Goal: Task Accomplishment & Management: Manage account settings

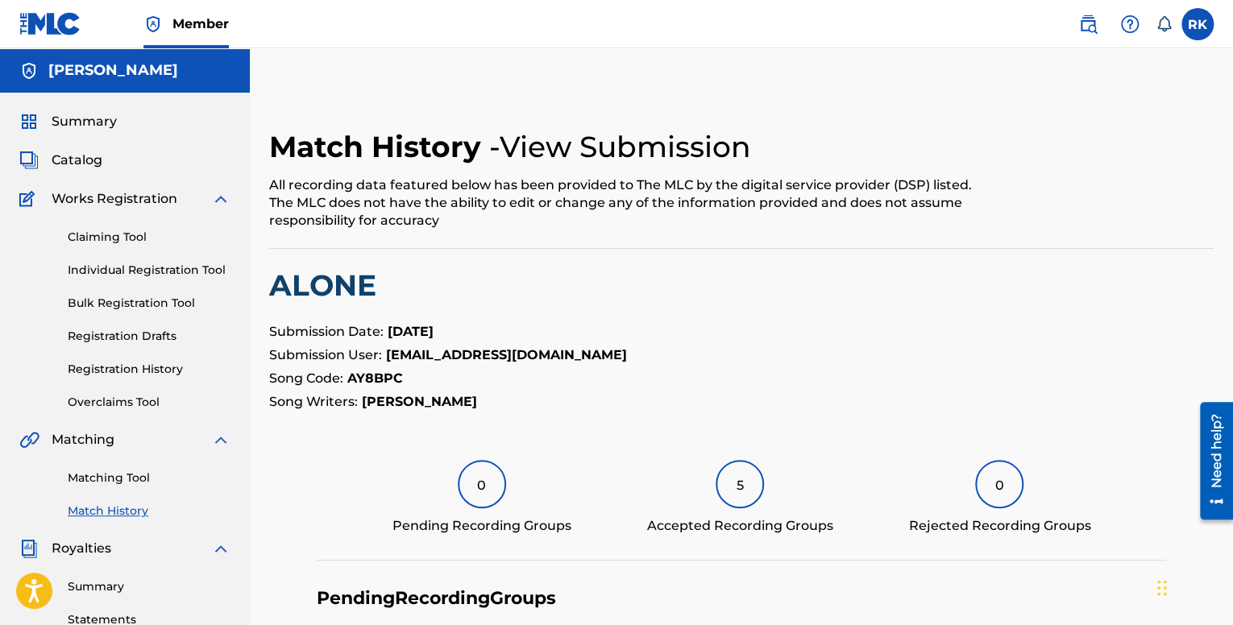
click at [97, 123] on span "Summary" at bounding box center [84, 121] width 65 height 19
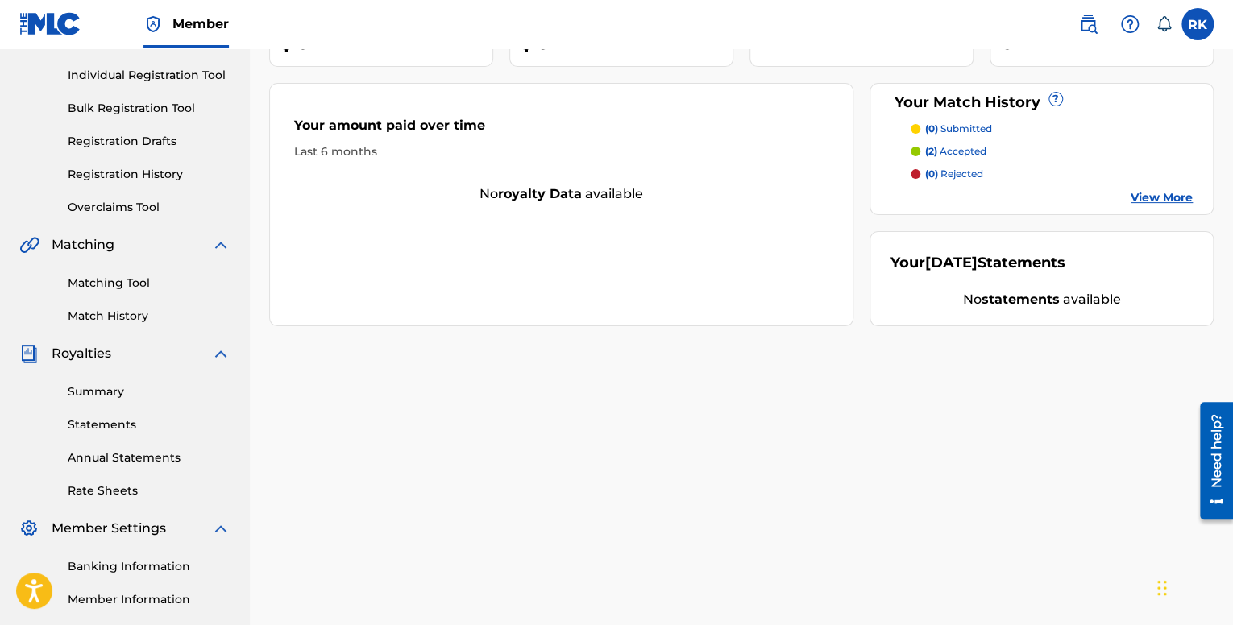
scroll to position [322, 0]
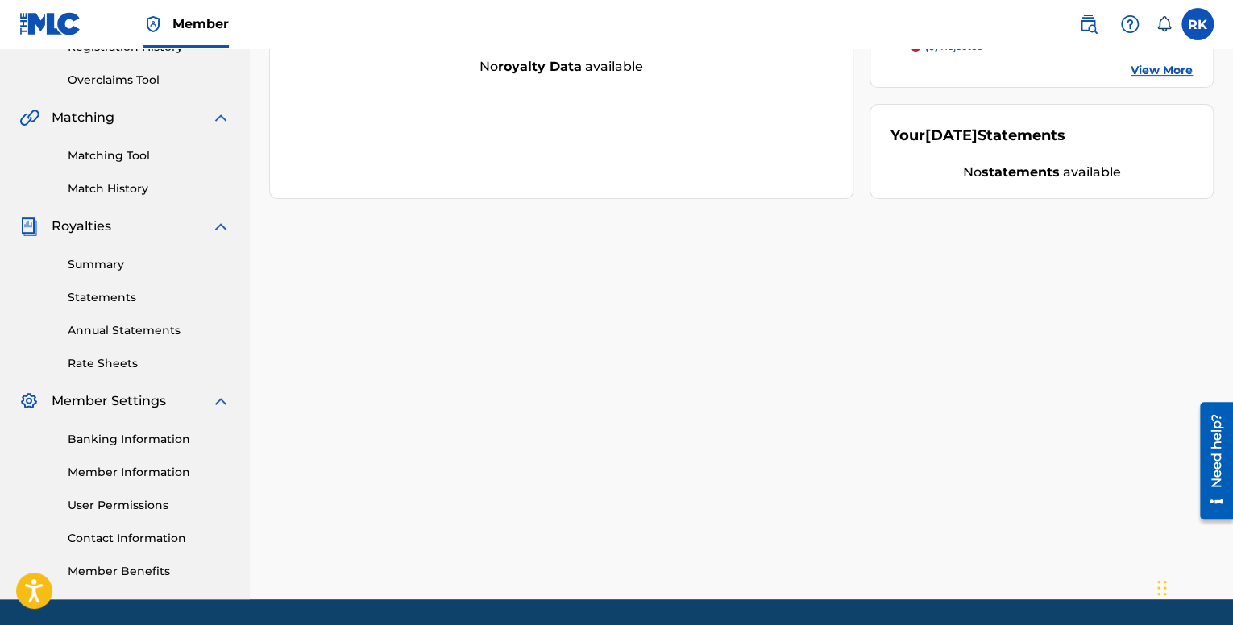
click at [119, 295] on link "Statements" at bounding box center [149, 297] width 163 height 17
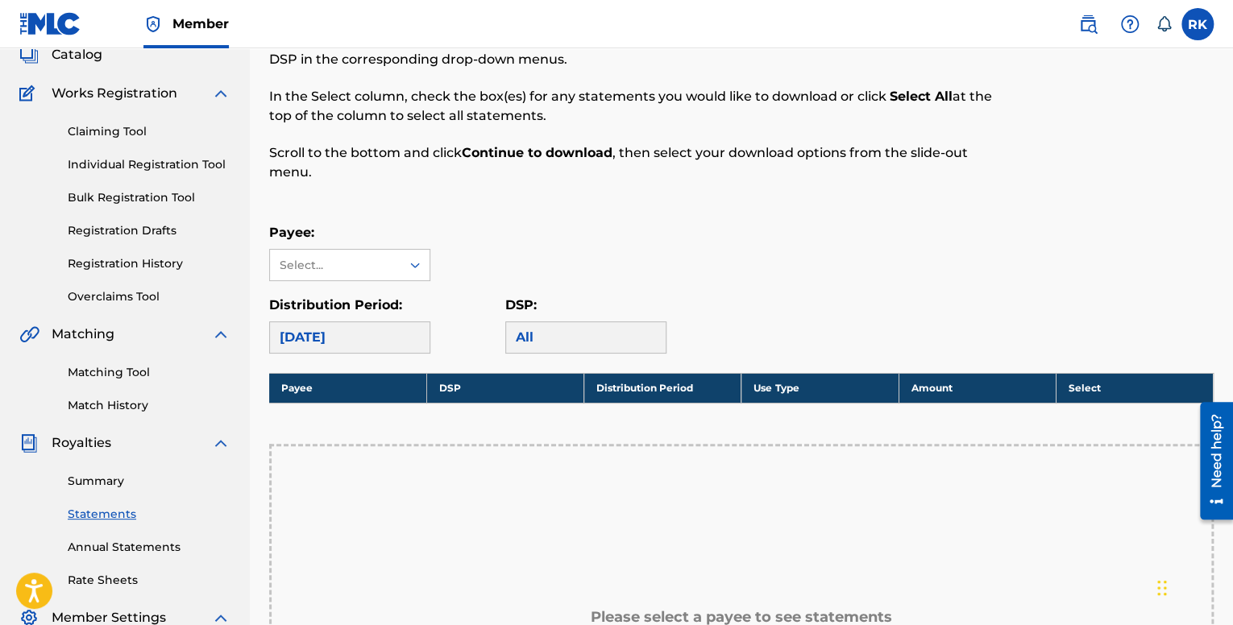
scroll to position [81, 0]
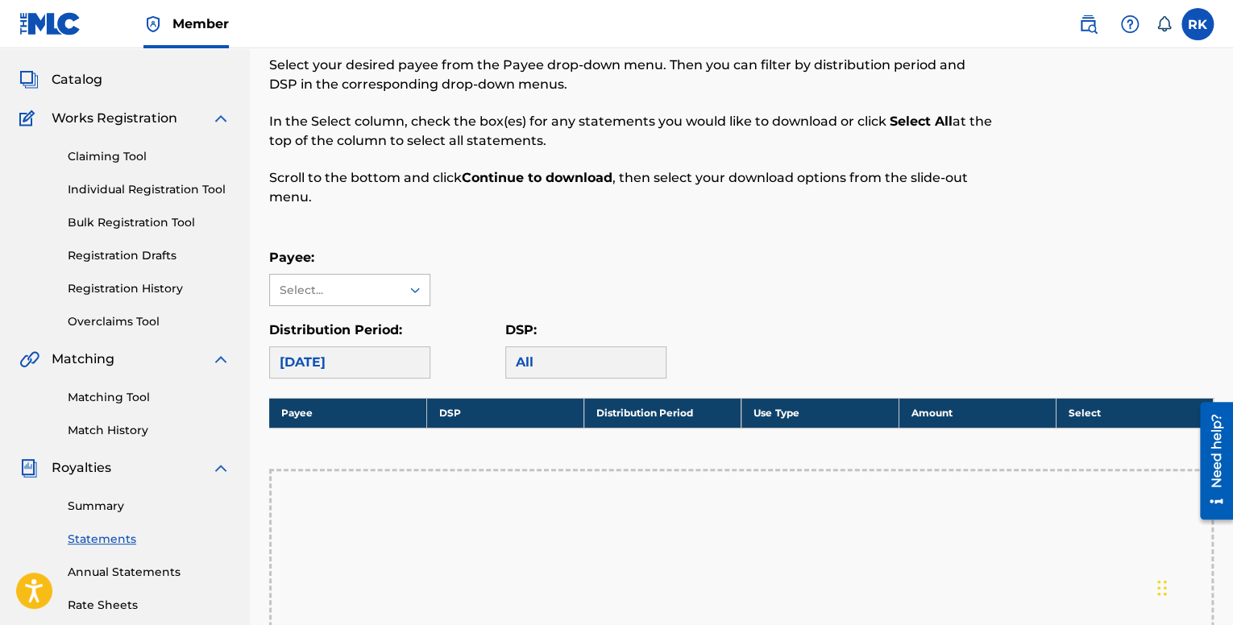
click at [341, 294] on div "Select..." at bounding box center [335, 290] width 110 height 17
click at [345, 320] on div "No options" at bounding box center [350, 322] width 160 height 32
click at [590, 262] on div "Payee: Select..." at bounding box center [741, 277] width 944 height 58
click at [364, 353] on div "[DATE]" at bounding box center [349, 362] width 161 height 32
click at [367, 370] on div "[DATE]" at bounding box center [349, 362] width 161 height 32
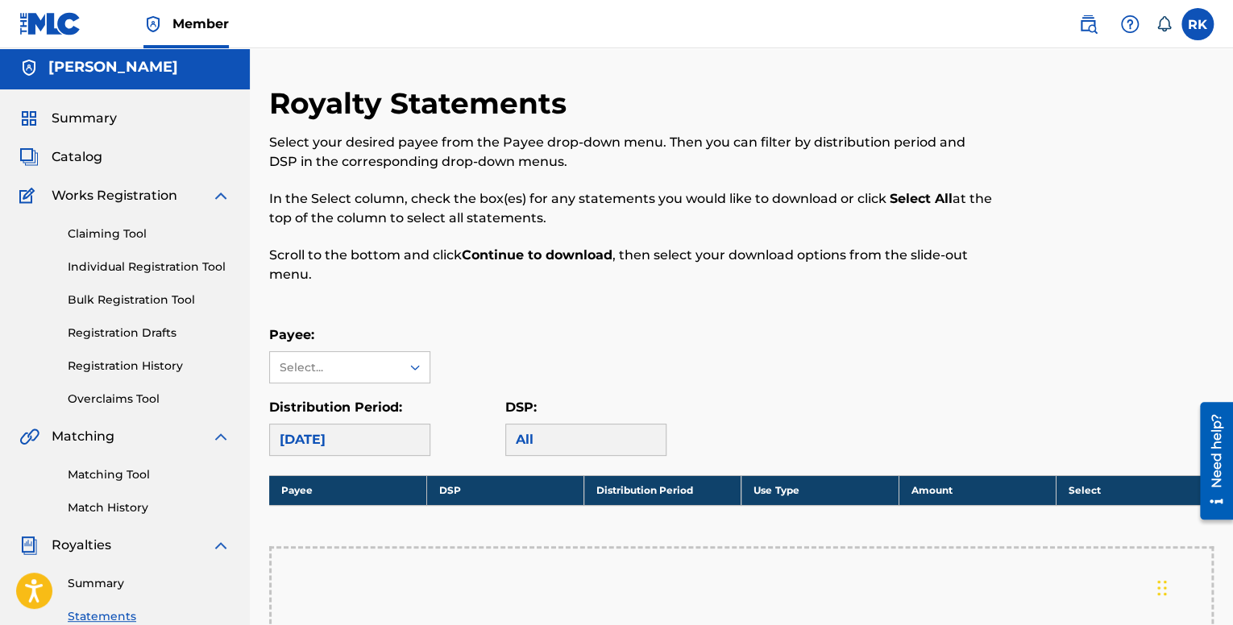
scroll to position [0, 0]
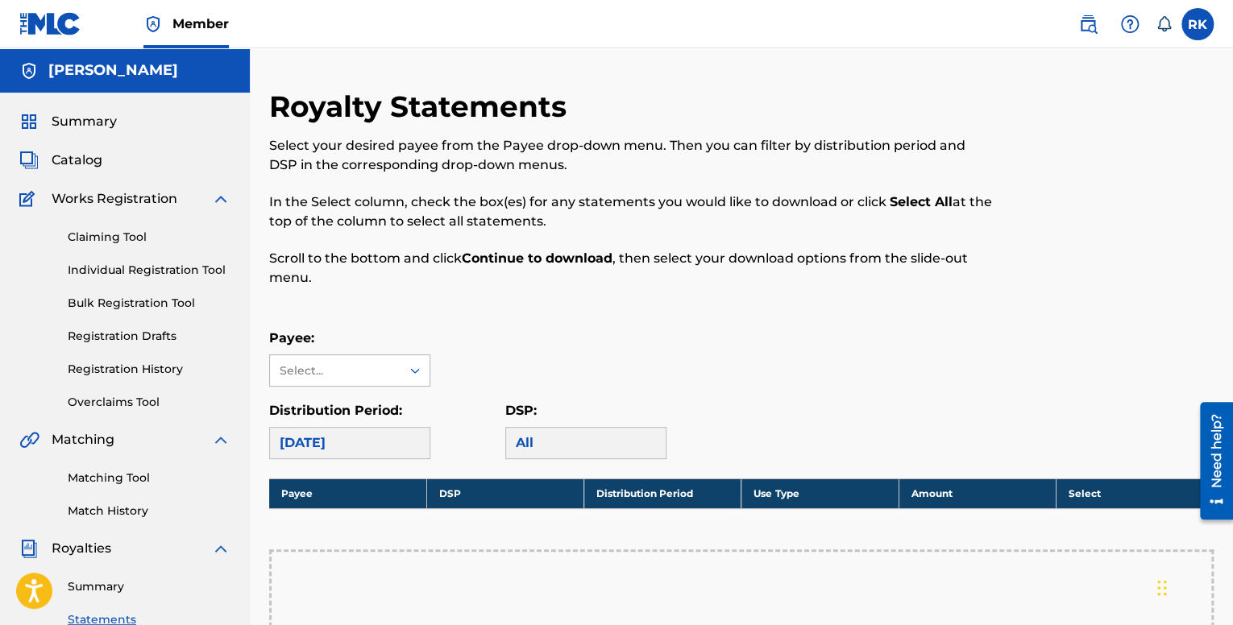
click at [363, 367] on div "Select..." at bounding box center [335, 371] width 110 height 17
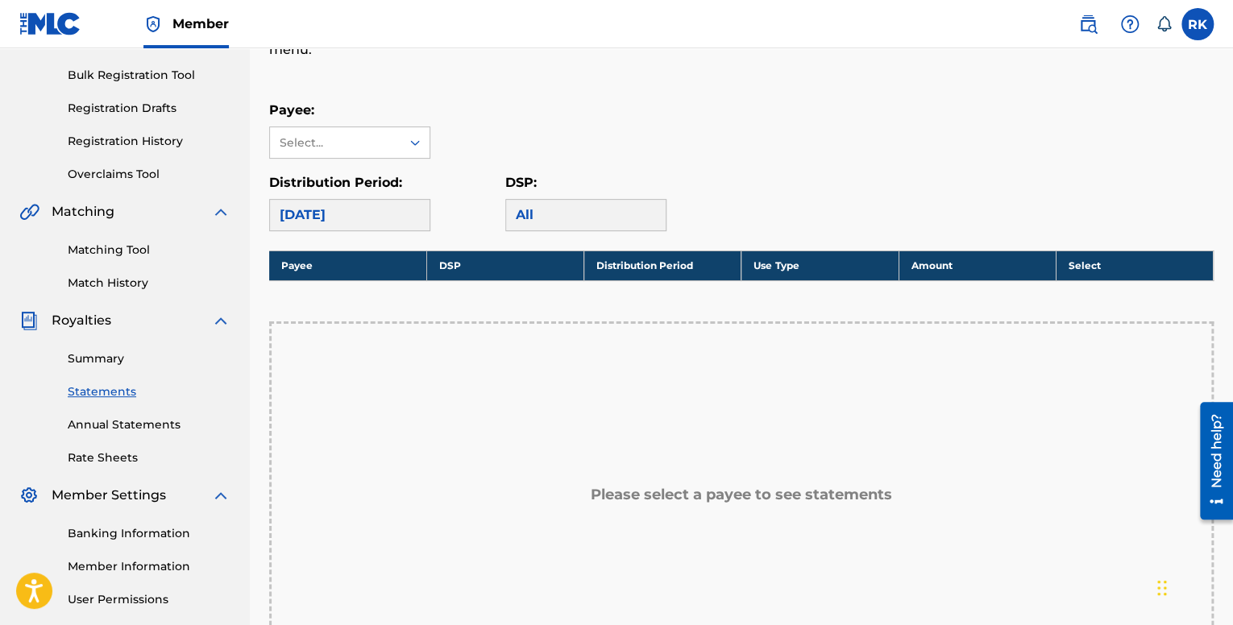
scroll to position [242, 0]
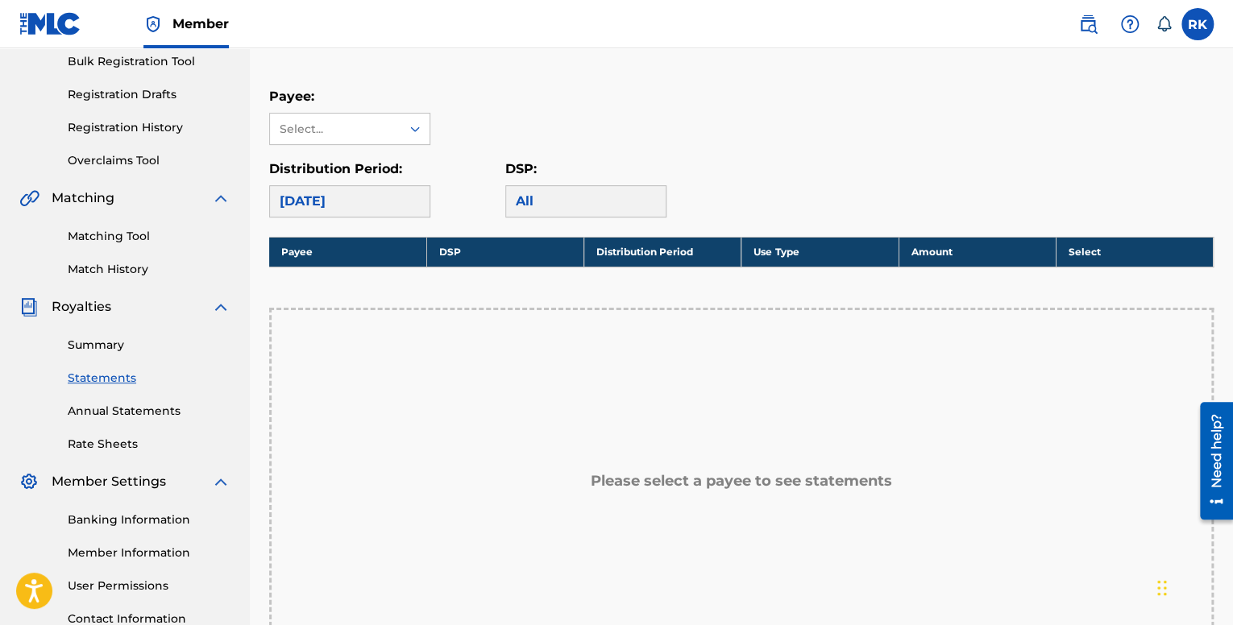
click at [119, 348] on link "Summary" at bounding box center [149, 345] width 163 height 17
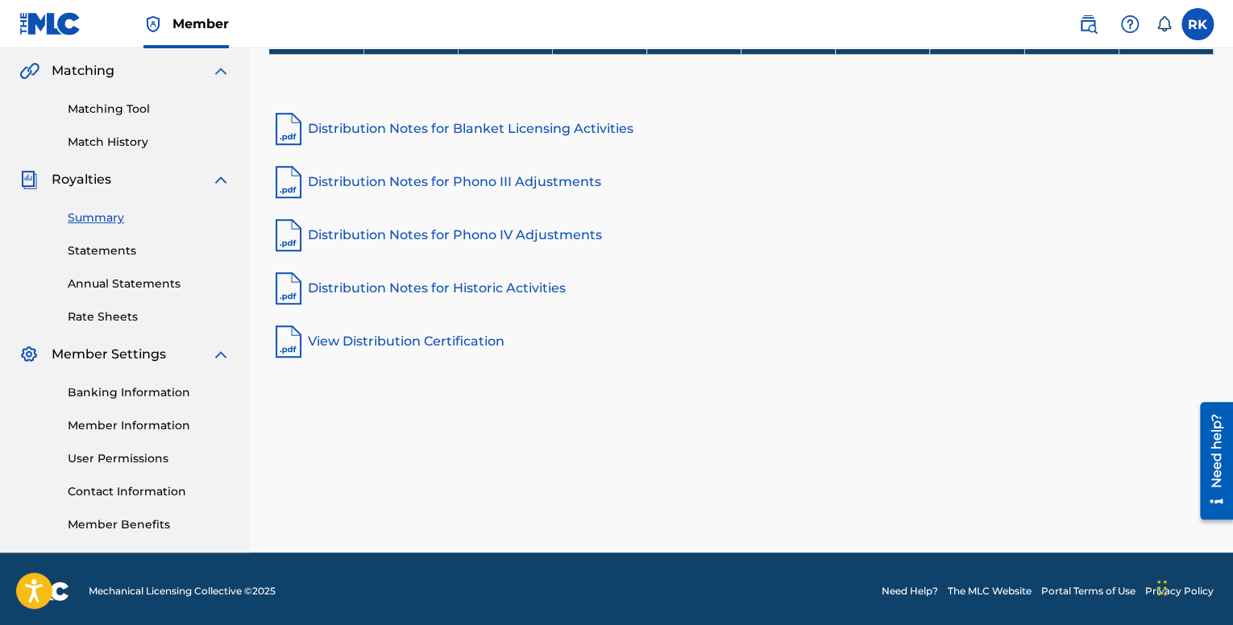
scroll to position [374, 0]
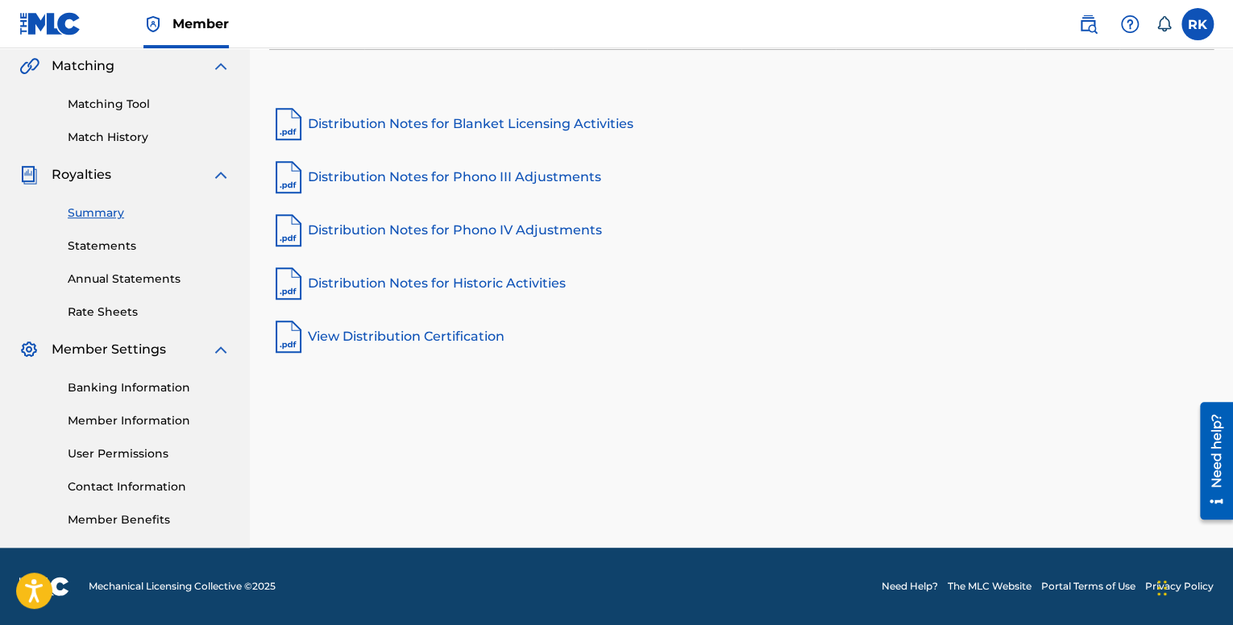
click at [130, 416] on link "Member Information" at bounding box center [149, 421] width 163 height 17
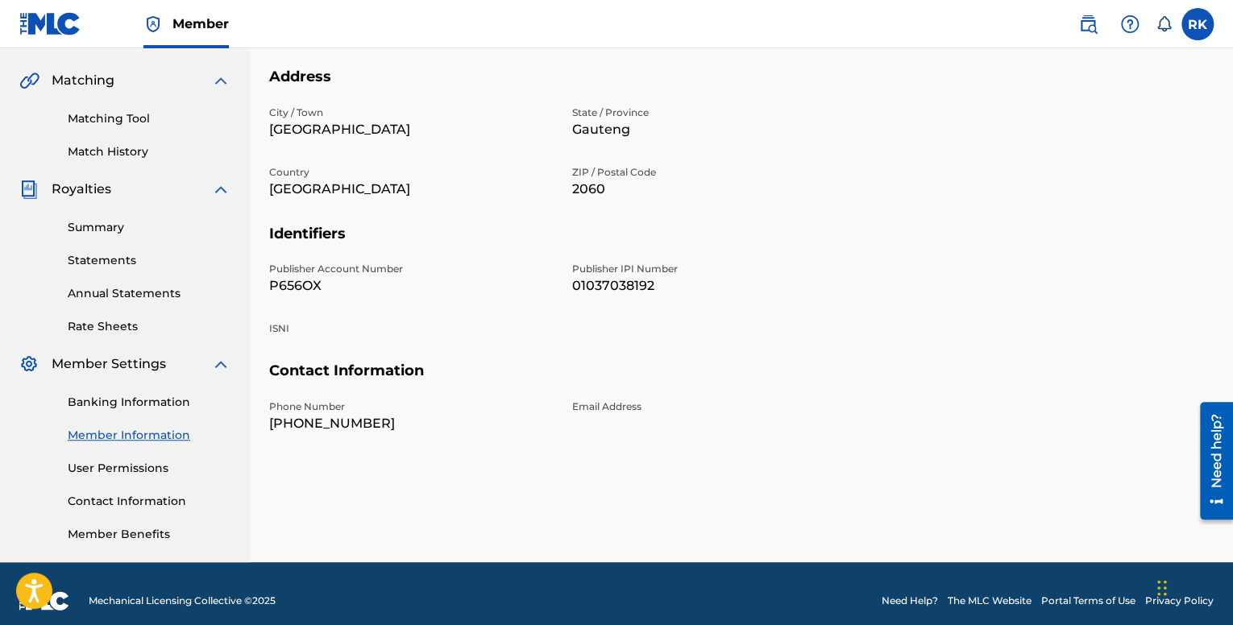
scroll to position [374, 0]
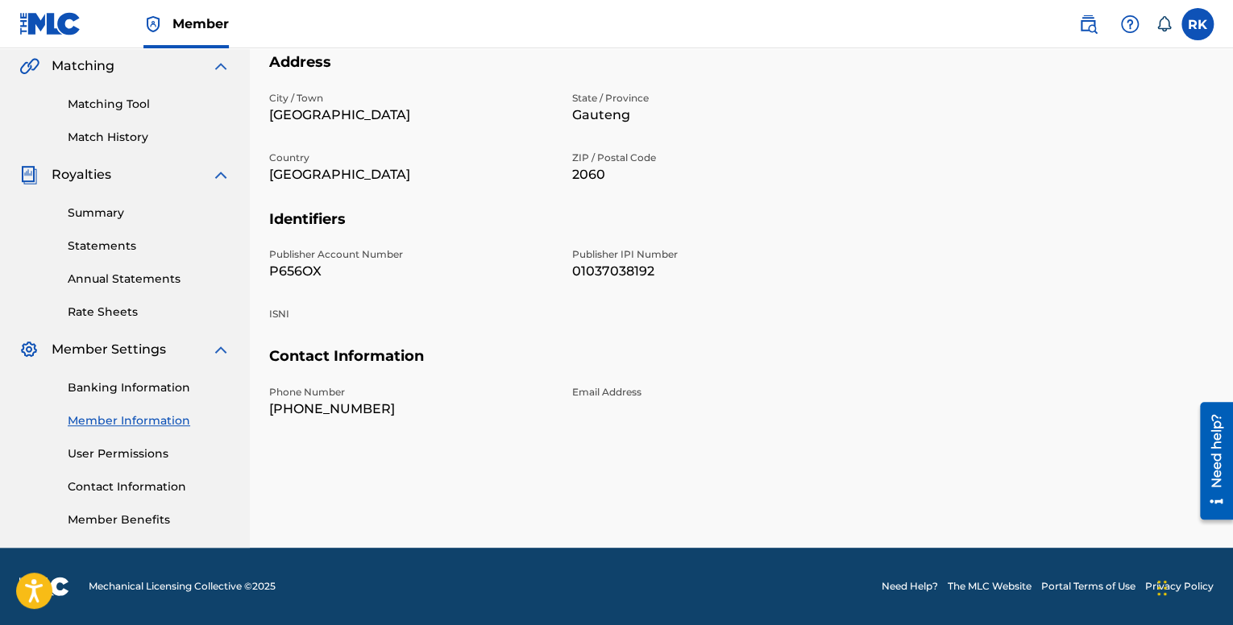
click at [133, 506] on div "Banking Information Member Information User Permissions Contact Information Mem…" at bounding box center [124, 443] width 211 height 169
click at [138, 516] on link "Member Benefits" at bounding box center [149, 520] width 163 height 17
click at [135, 384] on link "Banking Information" at bounding box center [149, 388] width 163 height 17
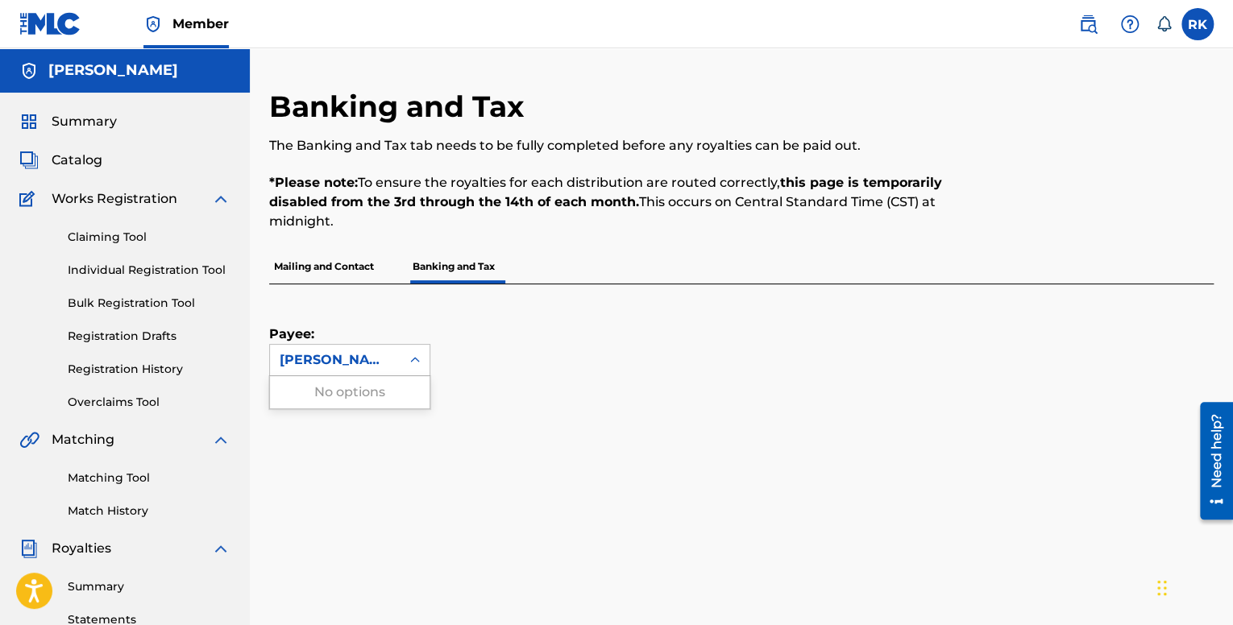
click at [358, 358] on div "[PERSON_NAME]" at bounding box center [335, 360] width 111 height 19
click at [514, 325] on div "Payee: [PERSON_NAME]" at bounding box center [722, 330] width 906 height 92
click at [332, 268] on p "Mailing and Contact" at bounding box center [324, 267] width 110 height 34
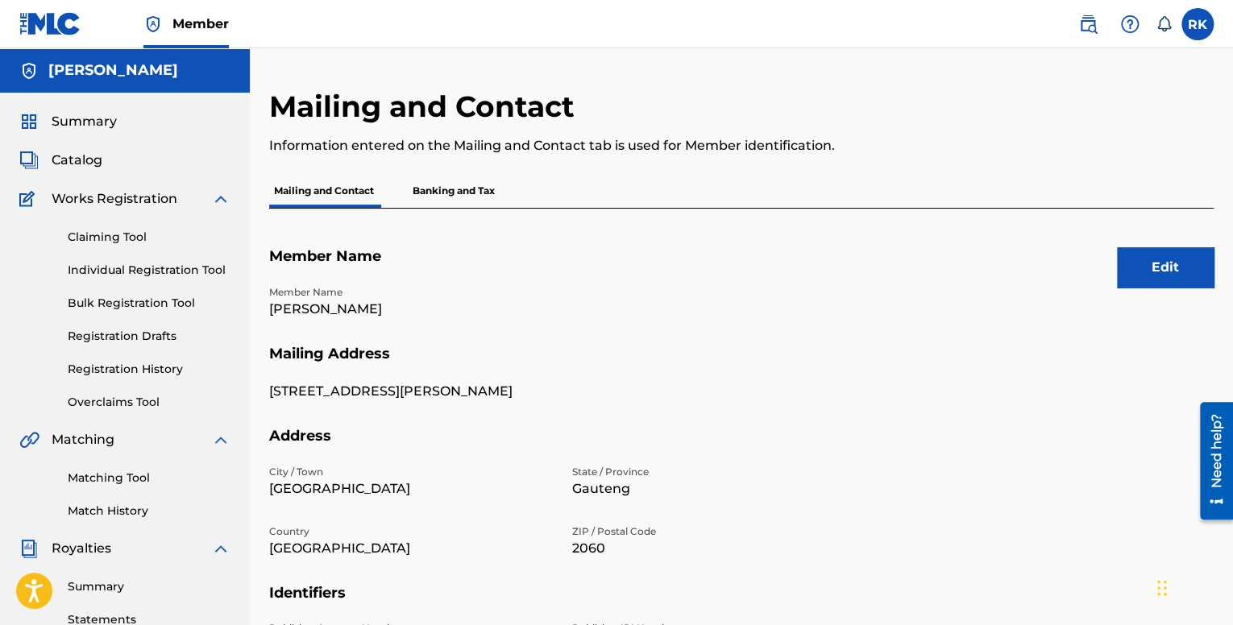
click at [442, 185] on p "Banking and Tax" at bounding box center [454, 191] width 92 height 34
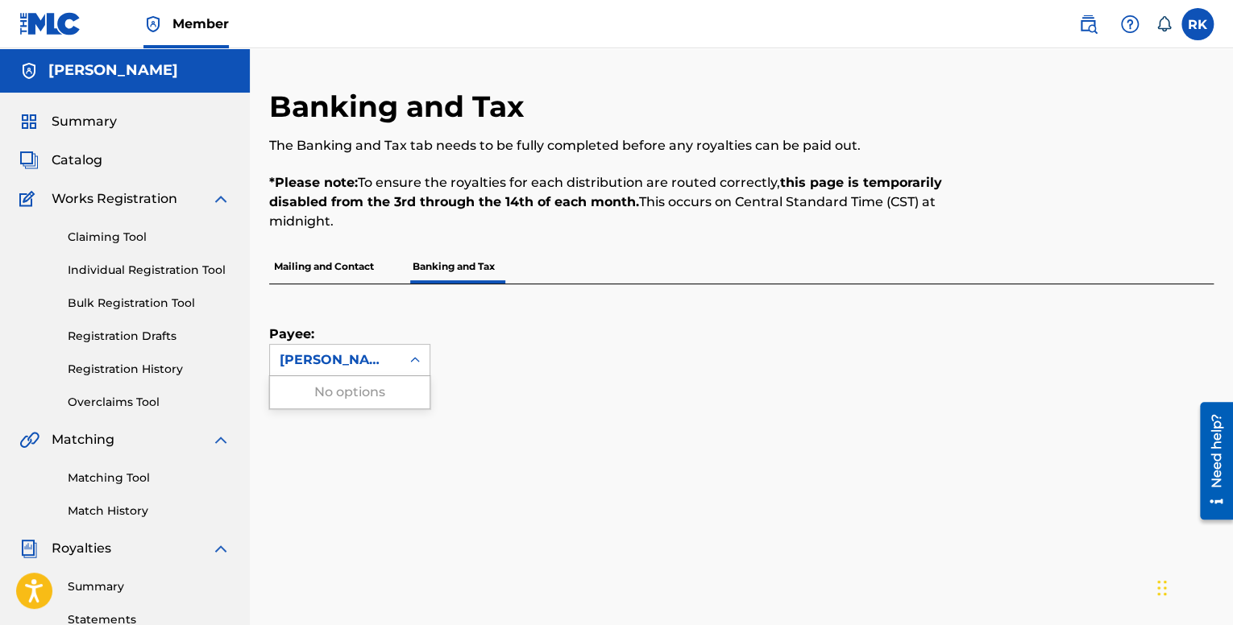
click at [344, 369] on div "[PERSON_NAME]" at bounding box center [335, 360] width 131 height 31
click at [355, 363] on div "[PERSON_NAME]" at bounding box center [335, 360] width 111 height 19
click at [609, 342] on div "Payee: [PERSON_NAME]" at bounding box center [722, 330] width 906 height 92
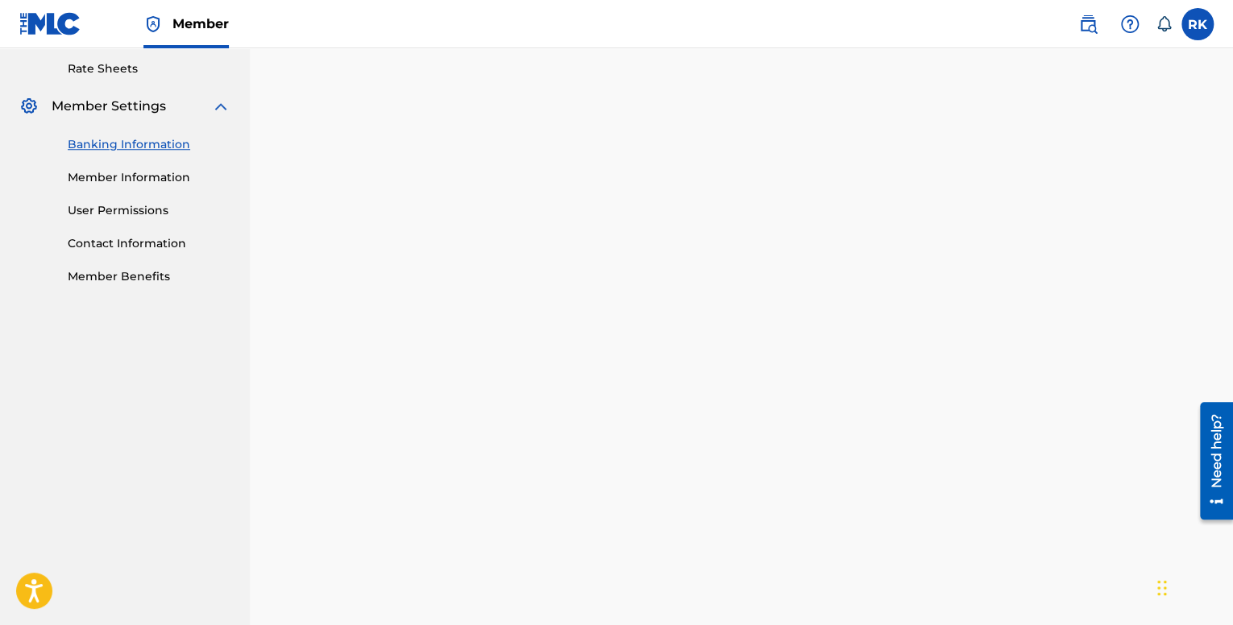
scroll to position [492, 0]
